Goal: Information Seeking & Learning: Learn about a topic

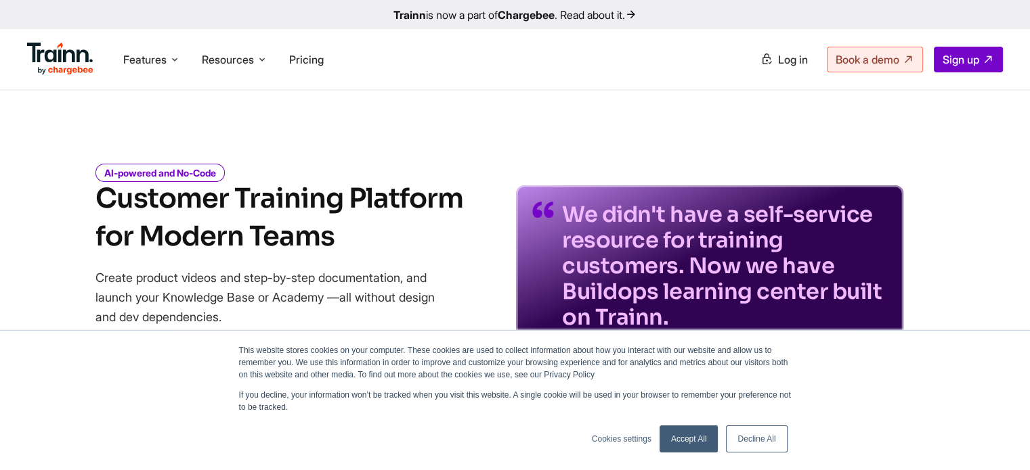
click at [748, 441] on link "Decline All" at bounding box center [756, 439] width 61 height 27
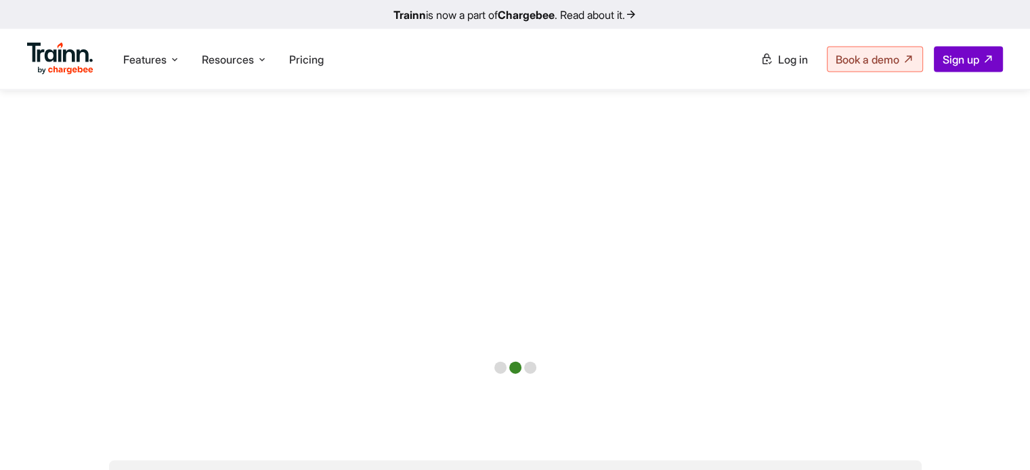
scroll to position [2898, 0]
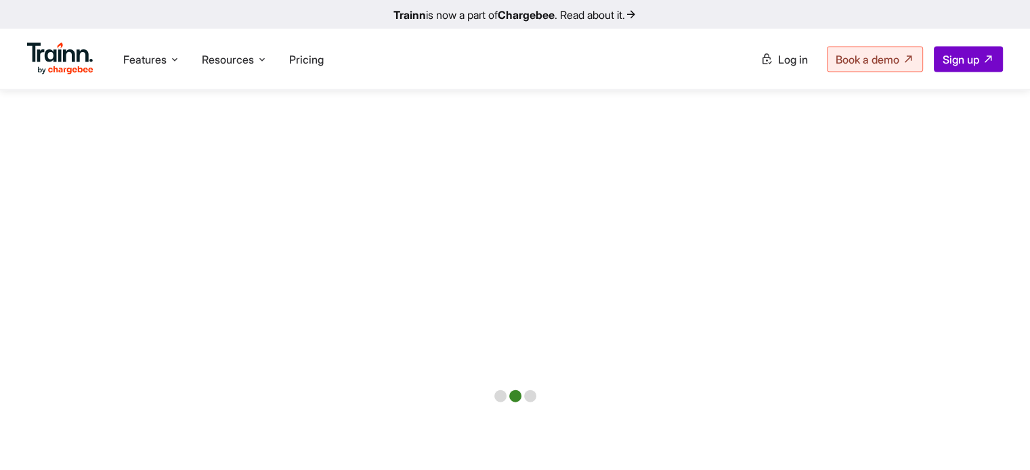
click at [509, 391] on div at bounding box center [515, 397] width 12 height 12
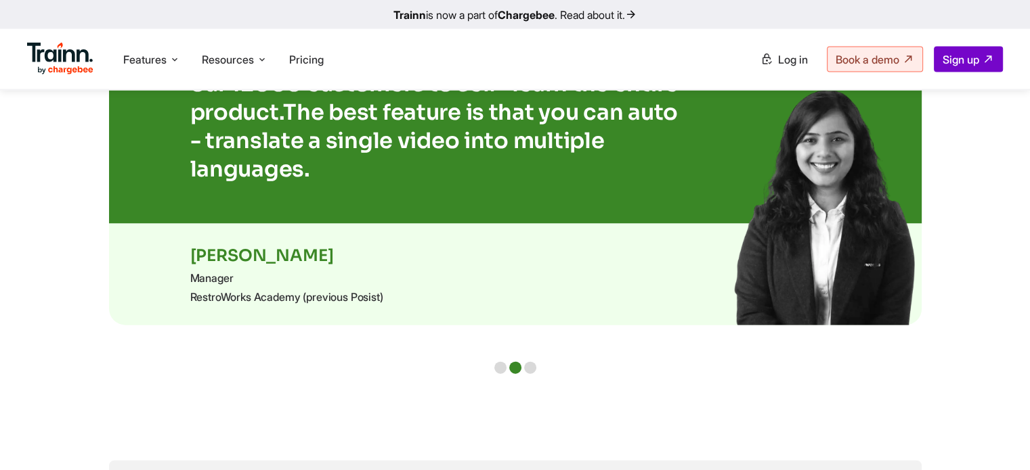
click at [506, 370] on div at bounding box center [515, 368] width 42 height 12
click at [499, 368] on div at bounding box center [500, 368] width 12 height 12
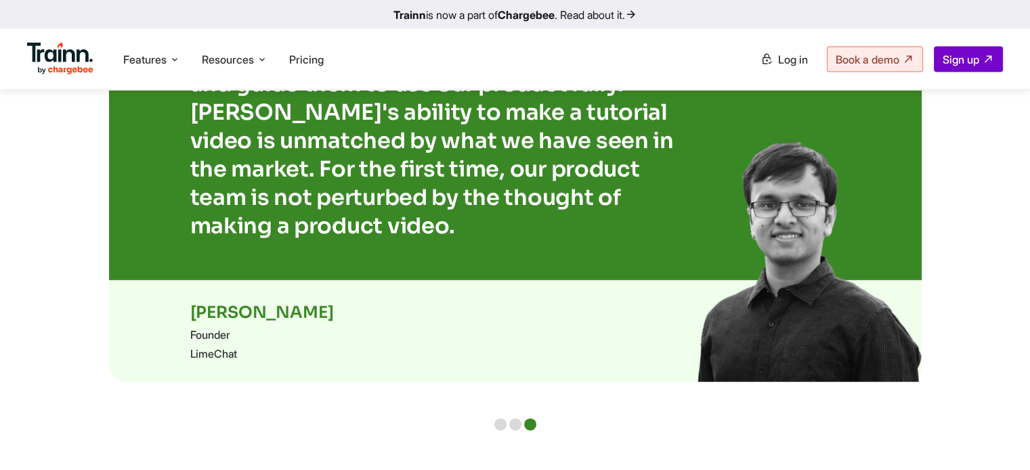
scroll to position [2955, 0]
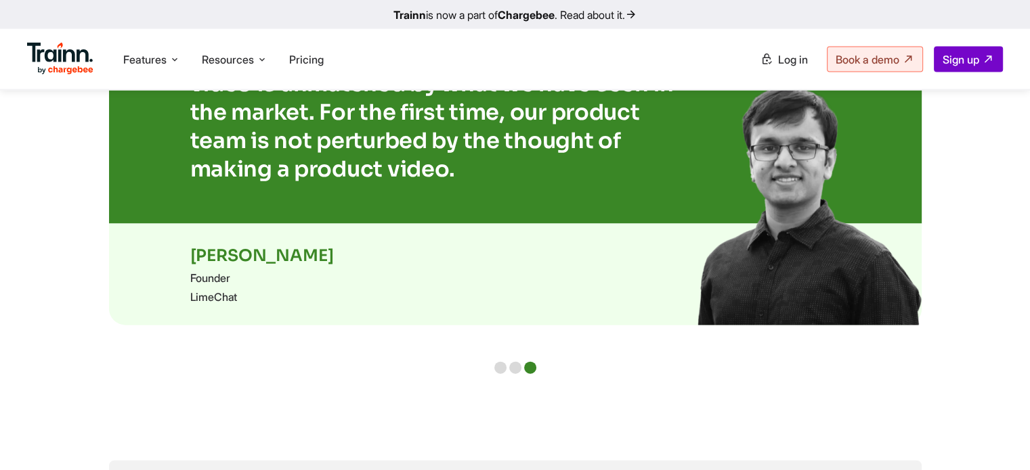
click at [510, 367] on div at bounding box center [515, 368] width 12 height 12
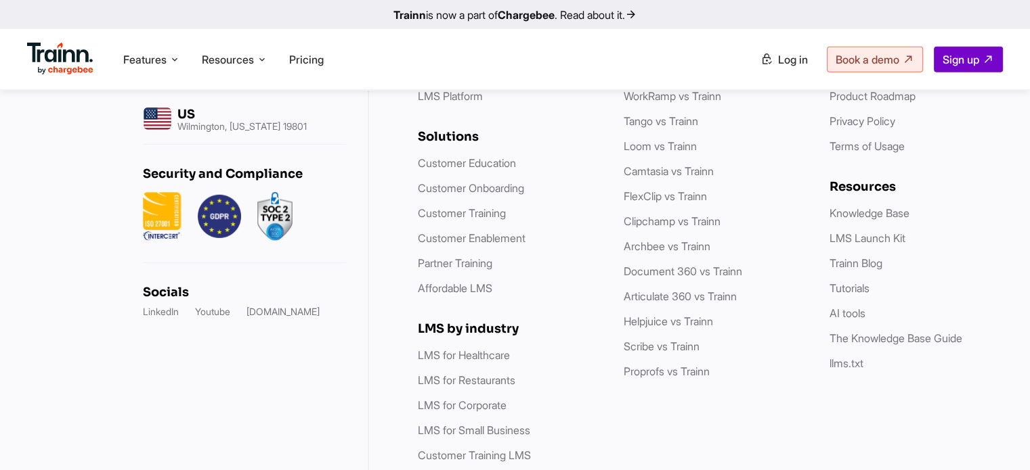
scroll to position [4115, 0]
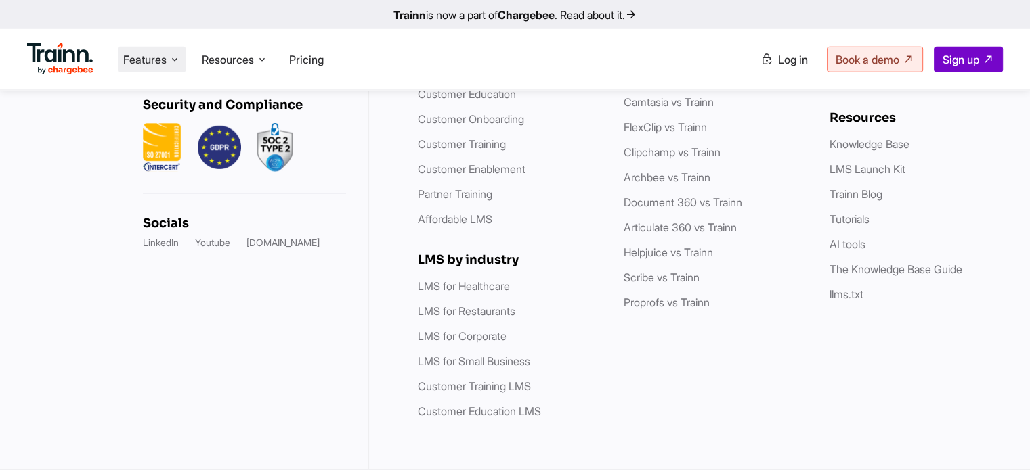
click at [146, 58] on span "Features" at bounding box center [144, 59] width 43 height 15
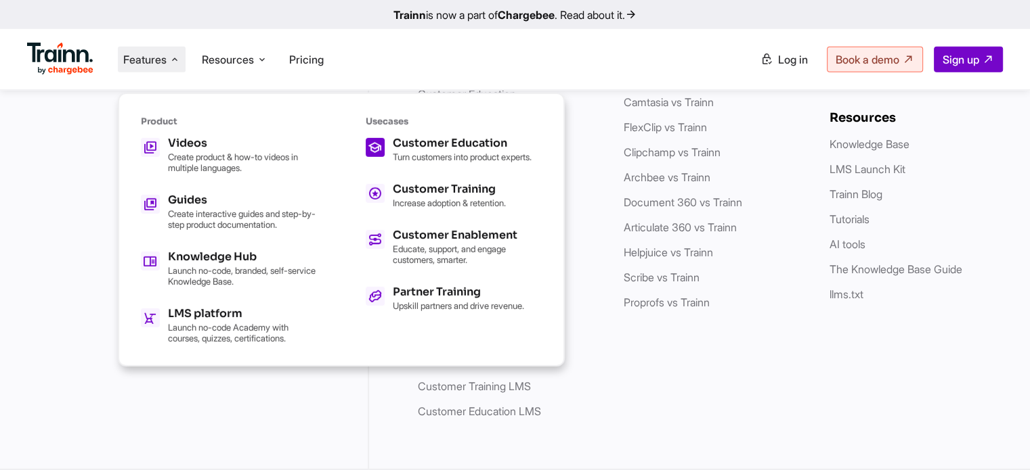
scroll to position [4086, 0]
click at [441, 149] on div "Customer Education Turn customers into product experts." at bounding box center [462, 150] width 139 height 24
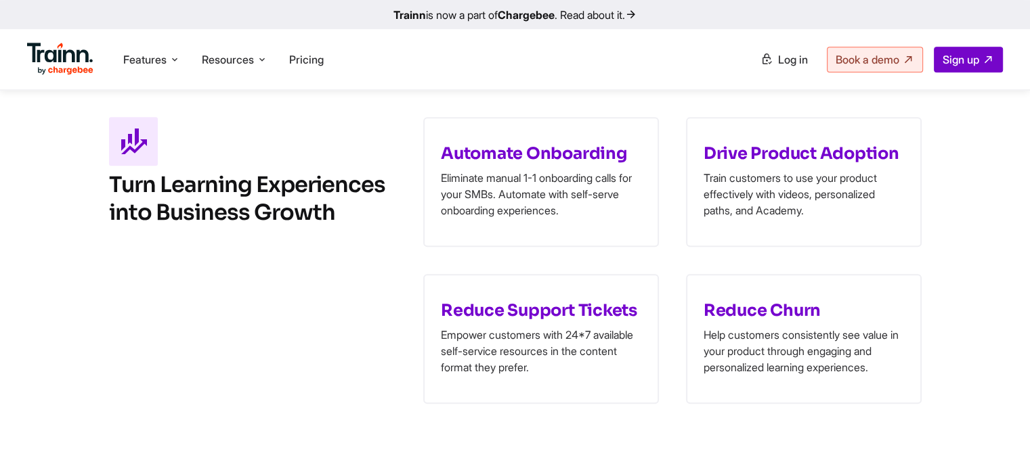
scroll to position [608, 0]
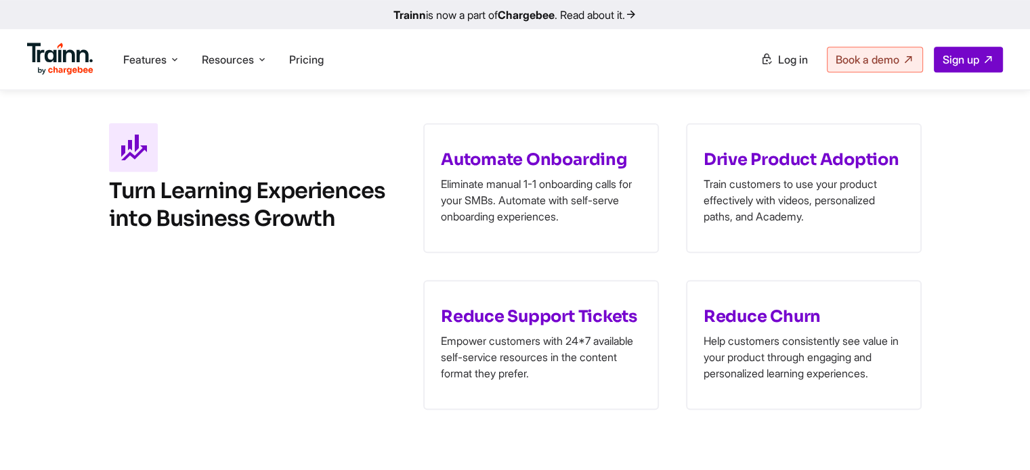
click at [65, 75] on link at bounding box center [60, 71] width 66 height 14
